Goal: Task Accomplishment & Management: Manage account settings

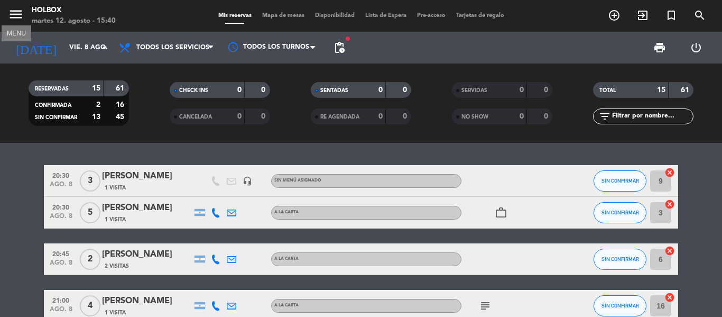
click at [16, 13] on icon "menu" at bounding box center [16, 14] width 16 height 16
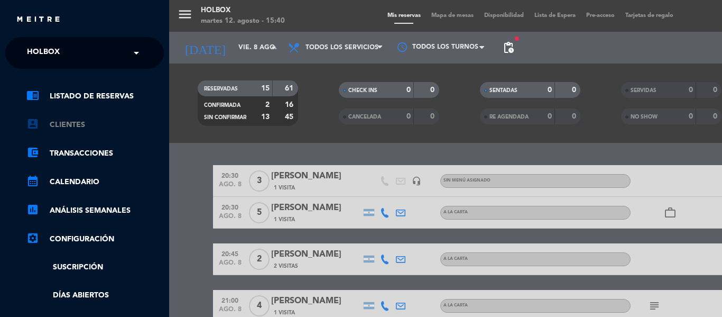
click at [72, 122] on link "account_box Clientes" at bounding box center [94, 124] width 137 height 13
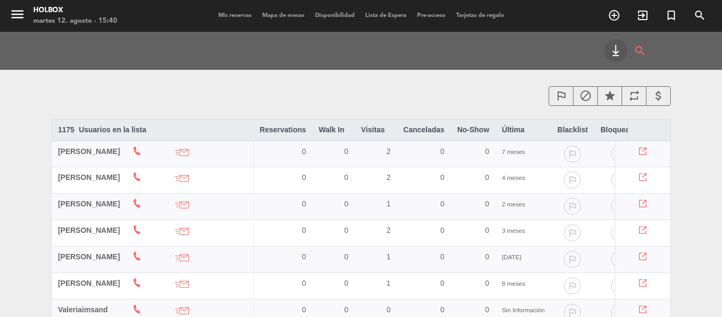
click at [387, 132] on th "Visitas arrow_drop_down arrow_drop_up" at bounding box center [376, 129] width 42 height 21
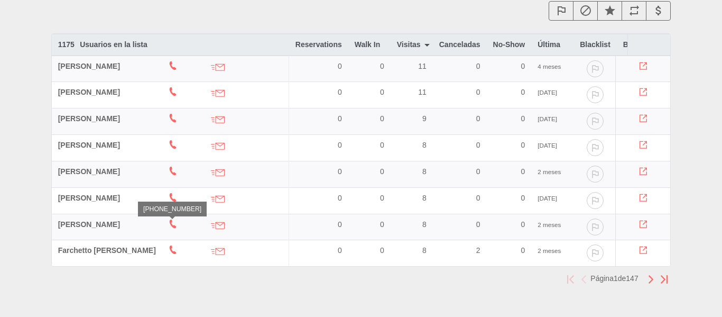
scroll to position [113, 0]
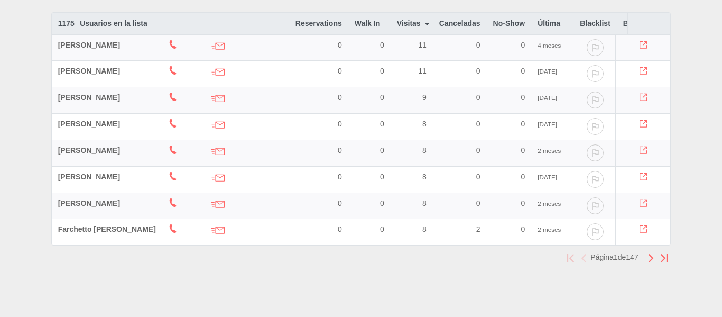
click at [648, 260] on img "button" at bounding box center [650, 258] width 7 height 8
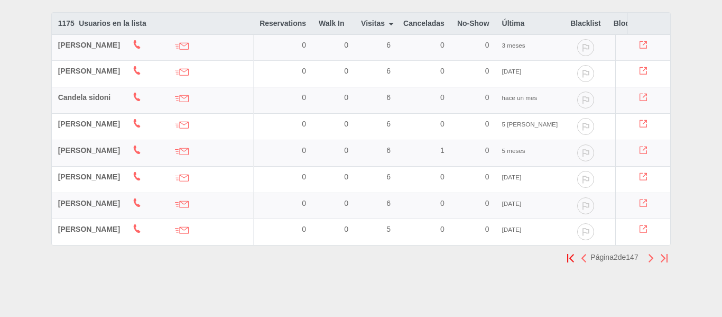
click at [652, 256] on img "button" at bounding box center [650, 258] width 7 height 8
click at [654, 256] on img "button" at bounding box center [650, 258] width 7 height 8
click at [650, 255] on img "button" at bounding box center [650, 258] width 7 height 8
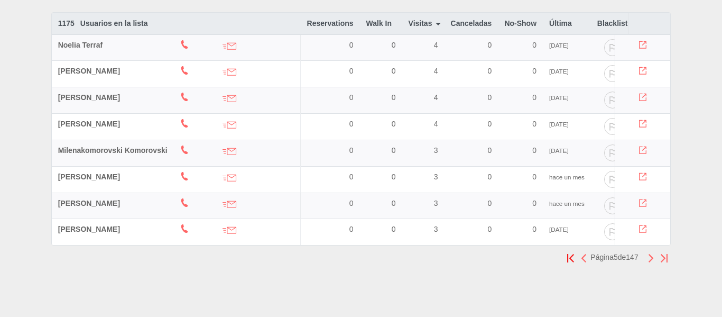
click at [649, 256] on img "button" at bounding box center [650, 258] width 7 height 8
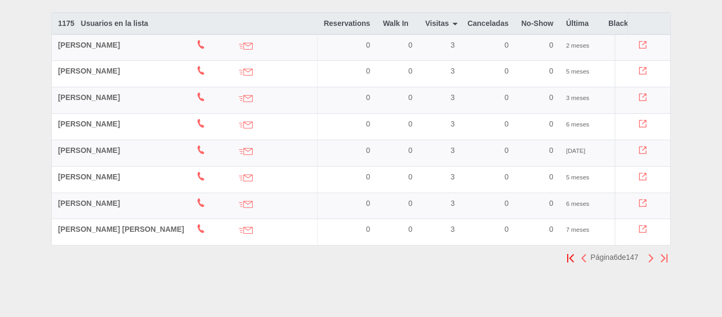
click at [564, 256] on button "button" at bounding box center [570, 256] width 13 height 13
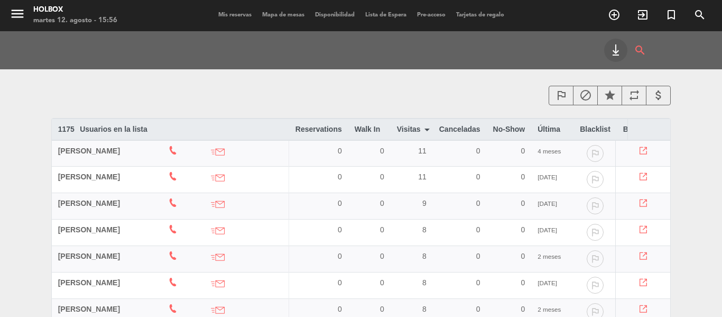
scroll to position [0, 0]
click at [16, 13] on icon "menu" at bounding box center [18, 14] width 16 height 16
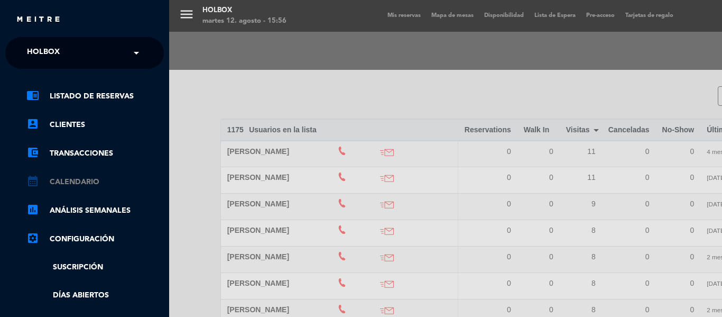
click at [89, 179] on link "calendar_month Calendario" at bounding box center [94, 181] width 137 height 13
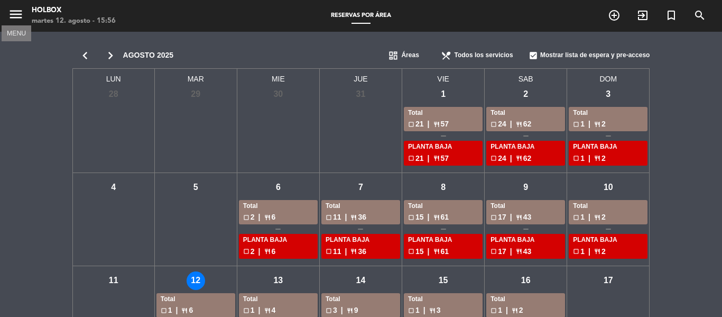
click at [16, 13] on icon "menu" at bounding box center [16, 14] width 16 height 16
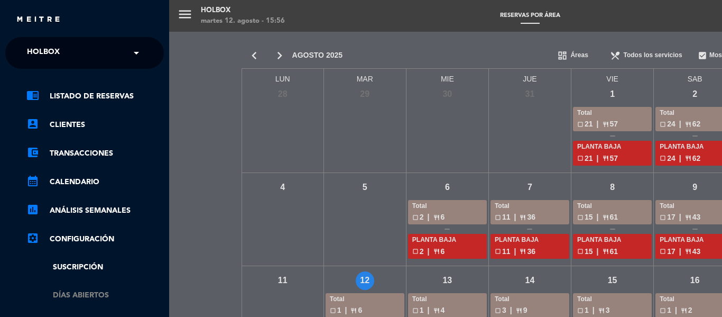
click at [79, 289] on link "Días abiertos" at bounding box center [94, 295] width 137 height 12
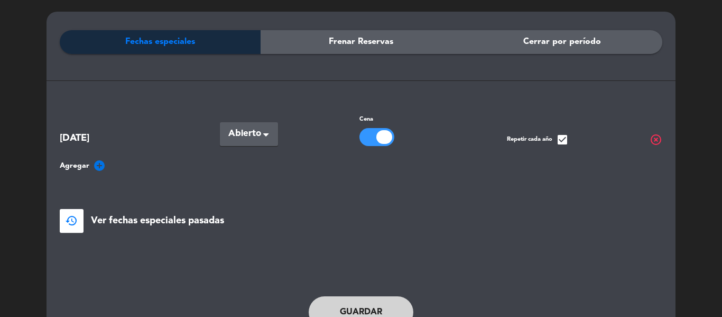
scroll to position [89, 0]
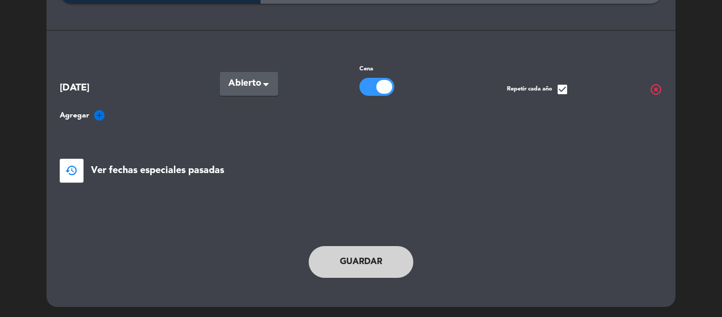
click at [261, 69] on div "[DATE] Seleccionar × Abierto × Cena Repetir cada año check_box highlight_off" at bounding box center [361, 78] width 602 height 33
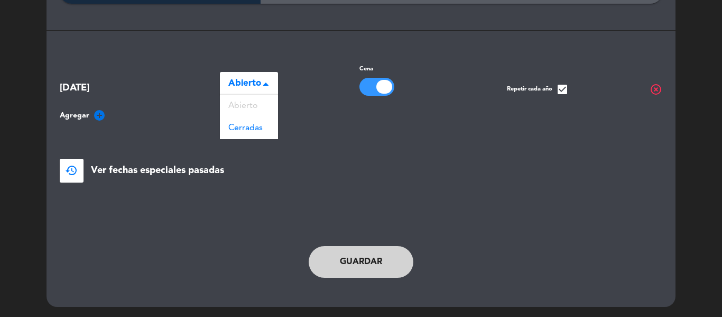
click at [259, 78] on span "Abierto" at bounding box center [244, 83] width 33 height 15
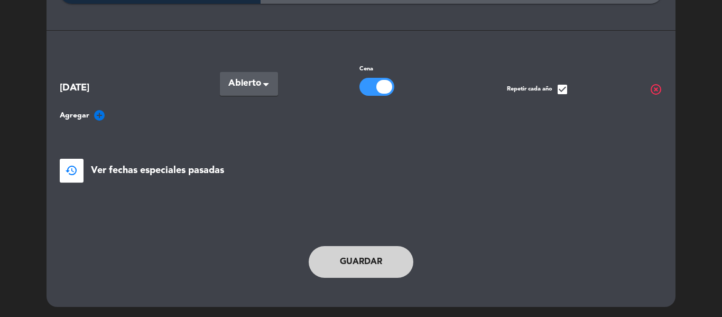
click at [281, 77] on div "[DATE] Seleccionar × Abierto × Cena Repetir cada año check_box highlight_off" at bounding box center [361, 78] width 602 height 33
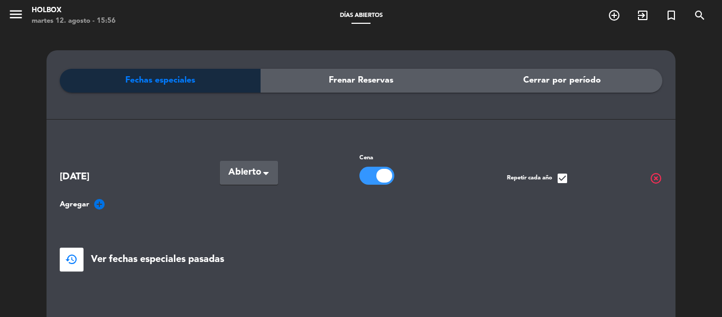
click at [389, 86] on span "Frenar Reservas" at bounding box center [361, 80] width 64 height 14
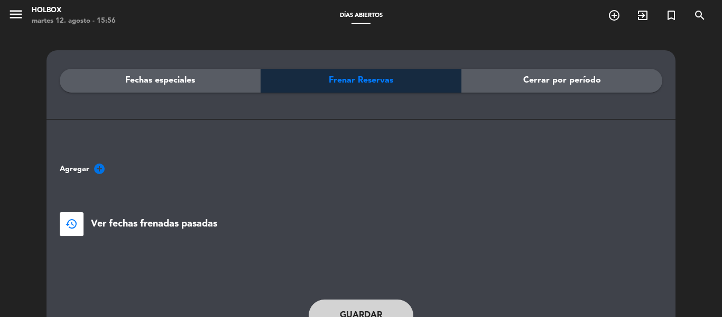
click at [519, 78] on div "Cerrar por período" at bounding box center [561, 81] width 201 height 24
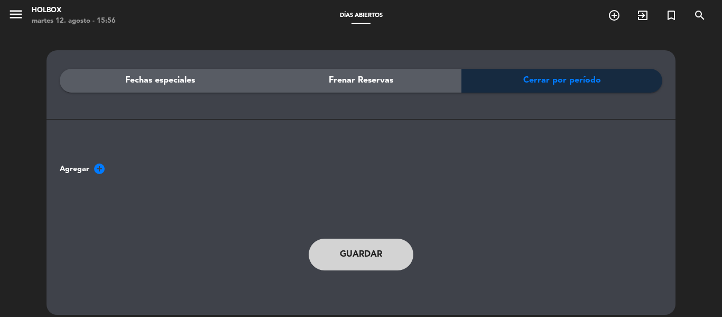
click at [146, 92] on div "Fechas especiales" at bounding box center [160, 81] width 201 height 24
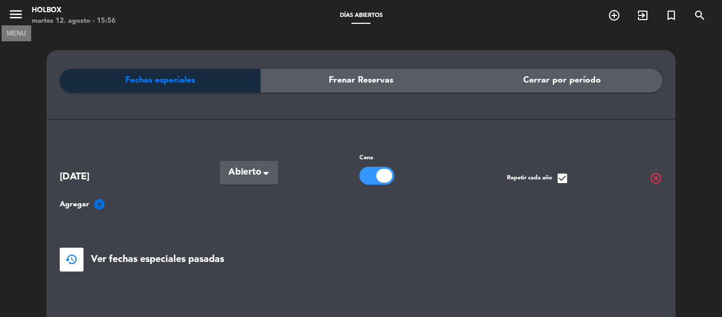
click at [12, 7] on icon "menu" at bounding box center [16, 14] width 16 height 16
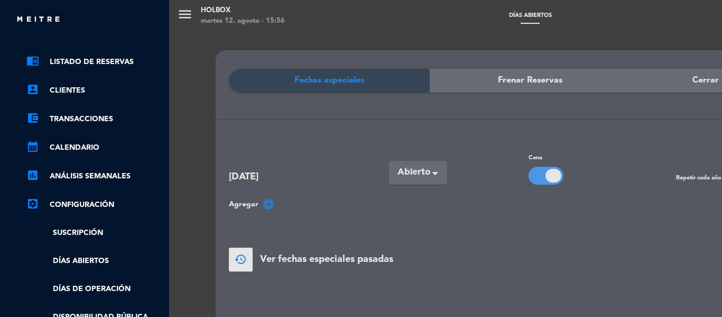
scroll to position [53, 0]
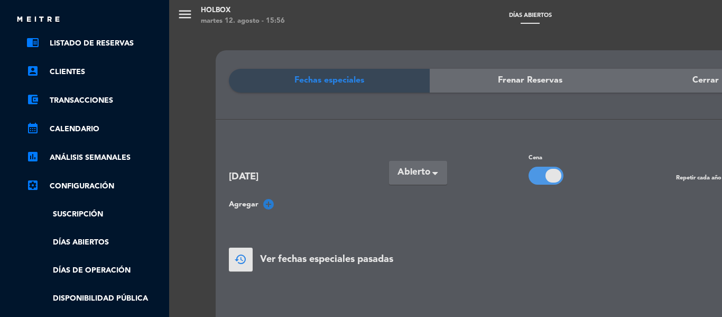
click at [92, 191] on link "settings_applications Configuración" at bounding box center [94, 186] width 137 height 13
click at [95, 184] on link "settings_applications Configuración" at bounding box center [94, 186] width 137 height 13
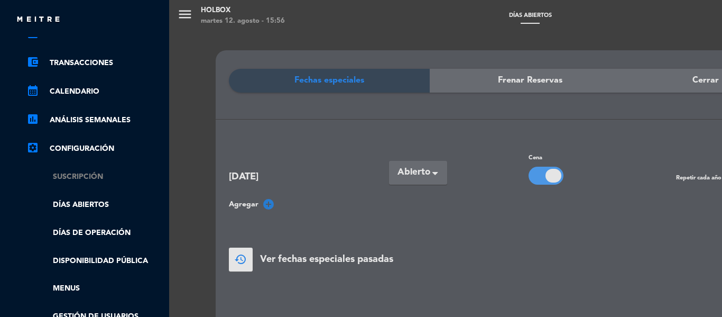
scroll to position [106, 0]
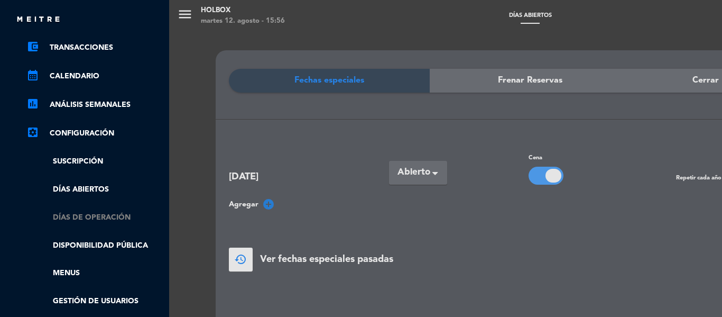
click at [95, 214] on link "Días de Operación" at bounding box center [94, 217] width 137 height 12
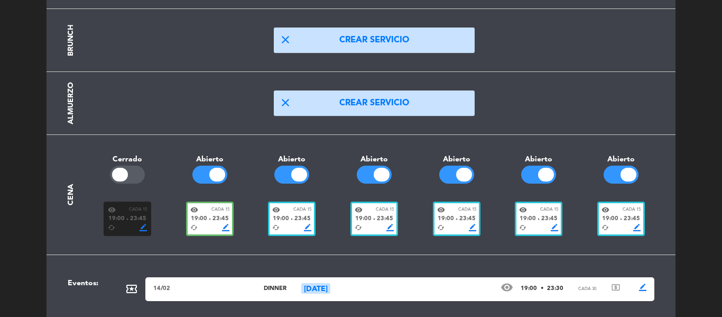
scroll to position [159, 0]
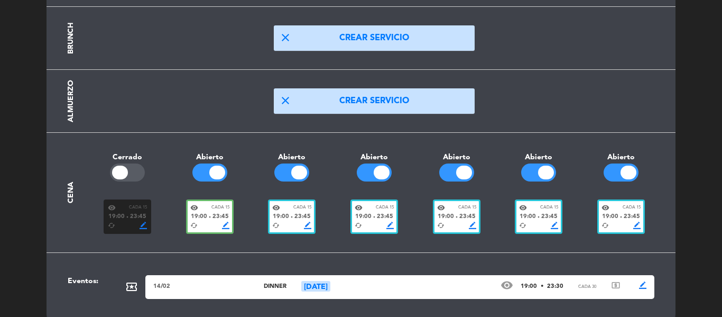
click at [219, 176] on div at bounding box center [217, 172] width 16 height 14
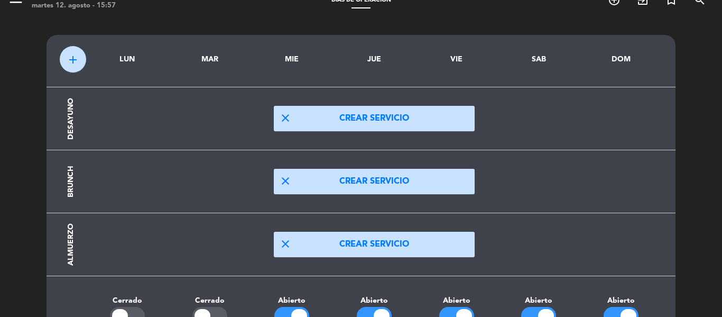
scroll to position [0, 0]
